Goal: Find contact information: Find contact information

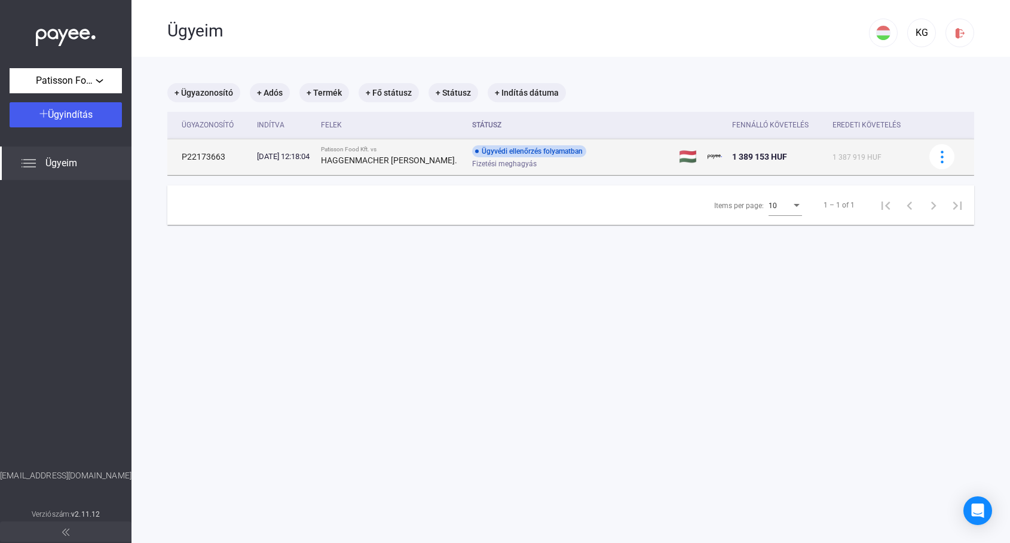
click at [551, 149] on div "Ügyvédi ellenőrzés folyamatban" at bounding box center [529, 151] width 114 height 12
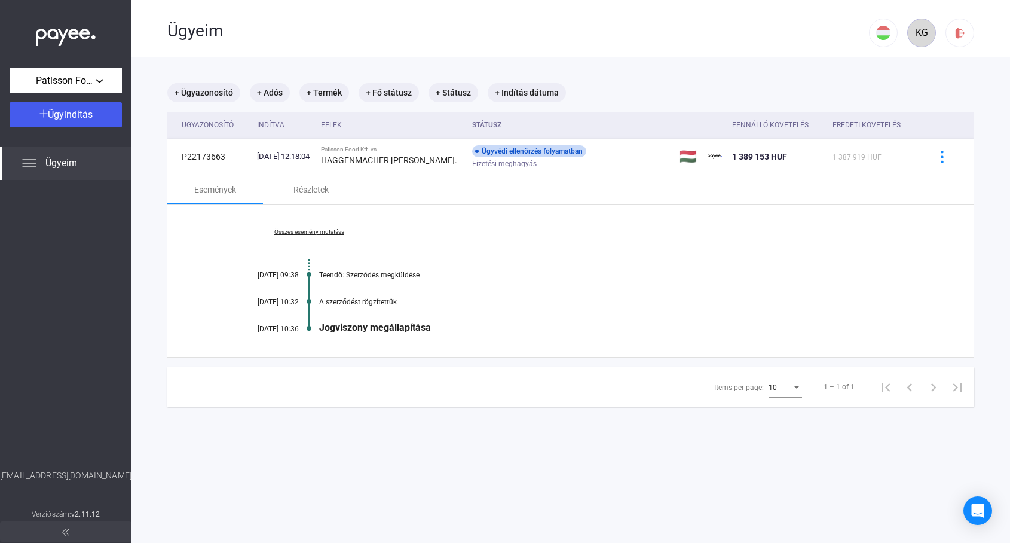
click at [922, 29] on div "KG" at bounding box center [922, 33] width 20 height 14
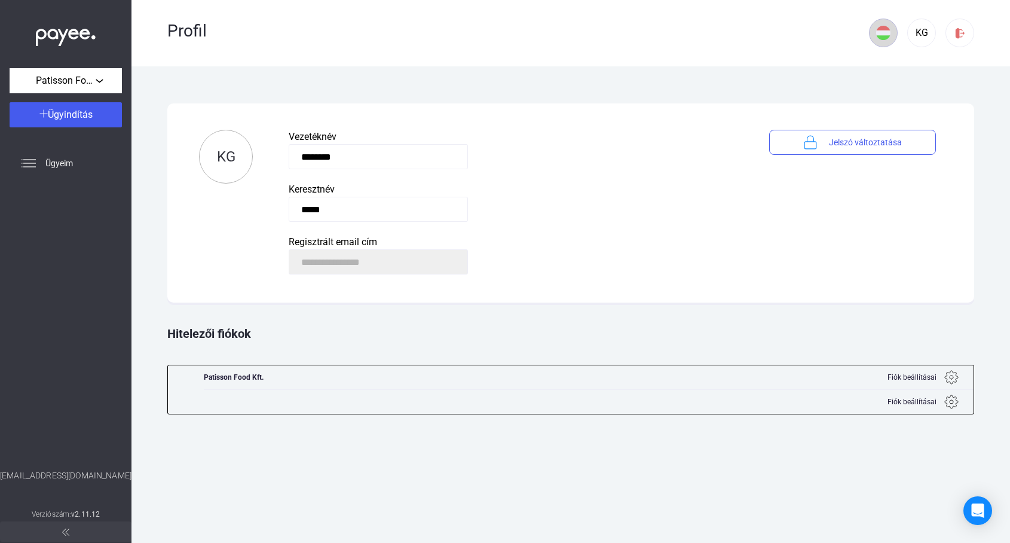
click at [882, 35] on img at bounding box center [883, 33] width 14 height 14
click at [882, 35] on div at bounding box center [505, 271] width 1010 height 543
click at [48, 167] on span "Ügyeim" at bounding box center [59, 163] width 28 height 14
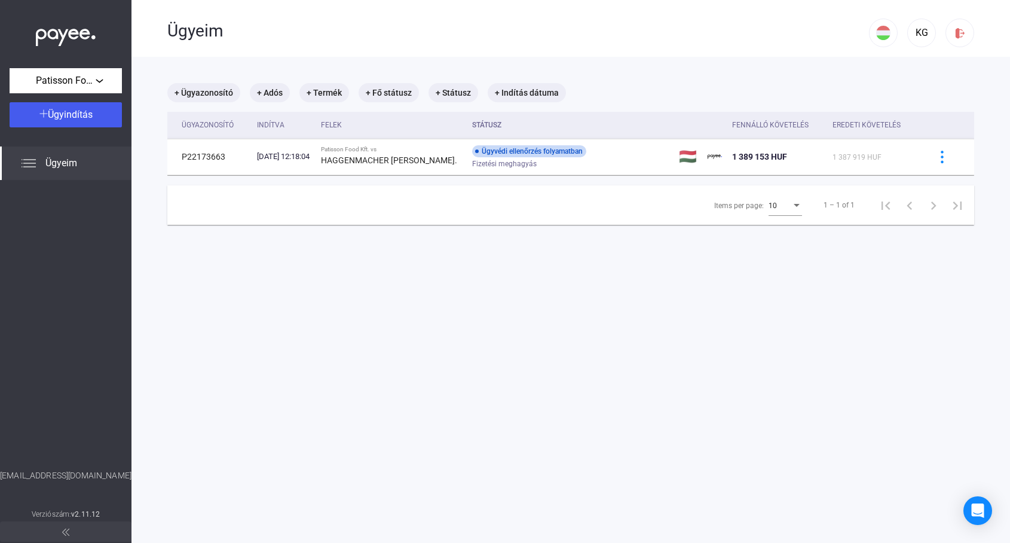
drag, startPoint x: 32, startPoint y: 474, endPoint x: 112, endPoint y: 472, distance: 80.7
click at [112, 472] on div "[EMAIL_ADDRESS][DOMAIN_NAME]" at bounding box center [66, 488] width 132 height 38
copy div "[EMAIL_ADDRESS][DOMAIN_NAME]"
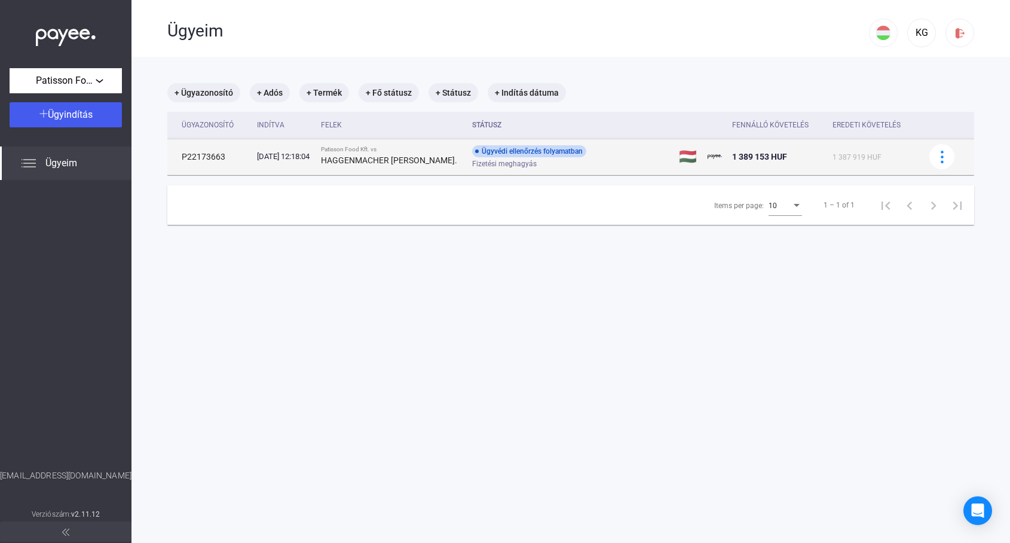
drag, startPoint x: 227, startPoint y: 155, endPoint x: 181, endPoint y: 158, distance: 45.5
click at [181, 158] on td "P22173663" at bounding box center [209, 157] width 85 height 36
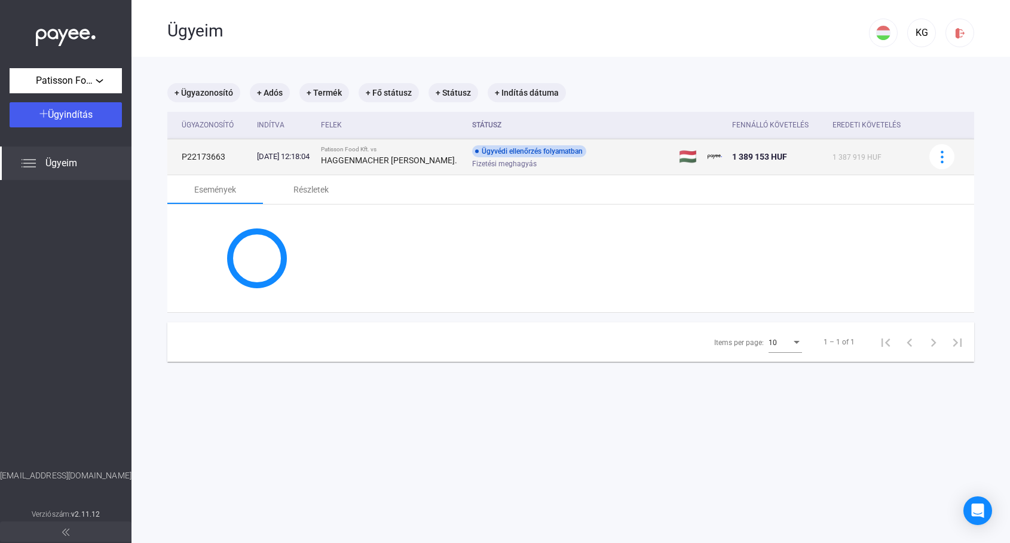
copy td "P22173663"
